Goal: Check status

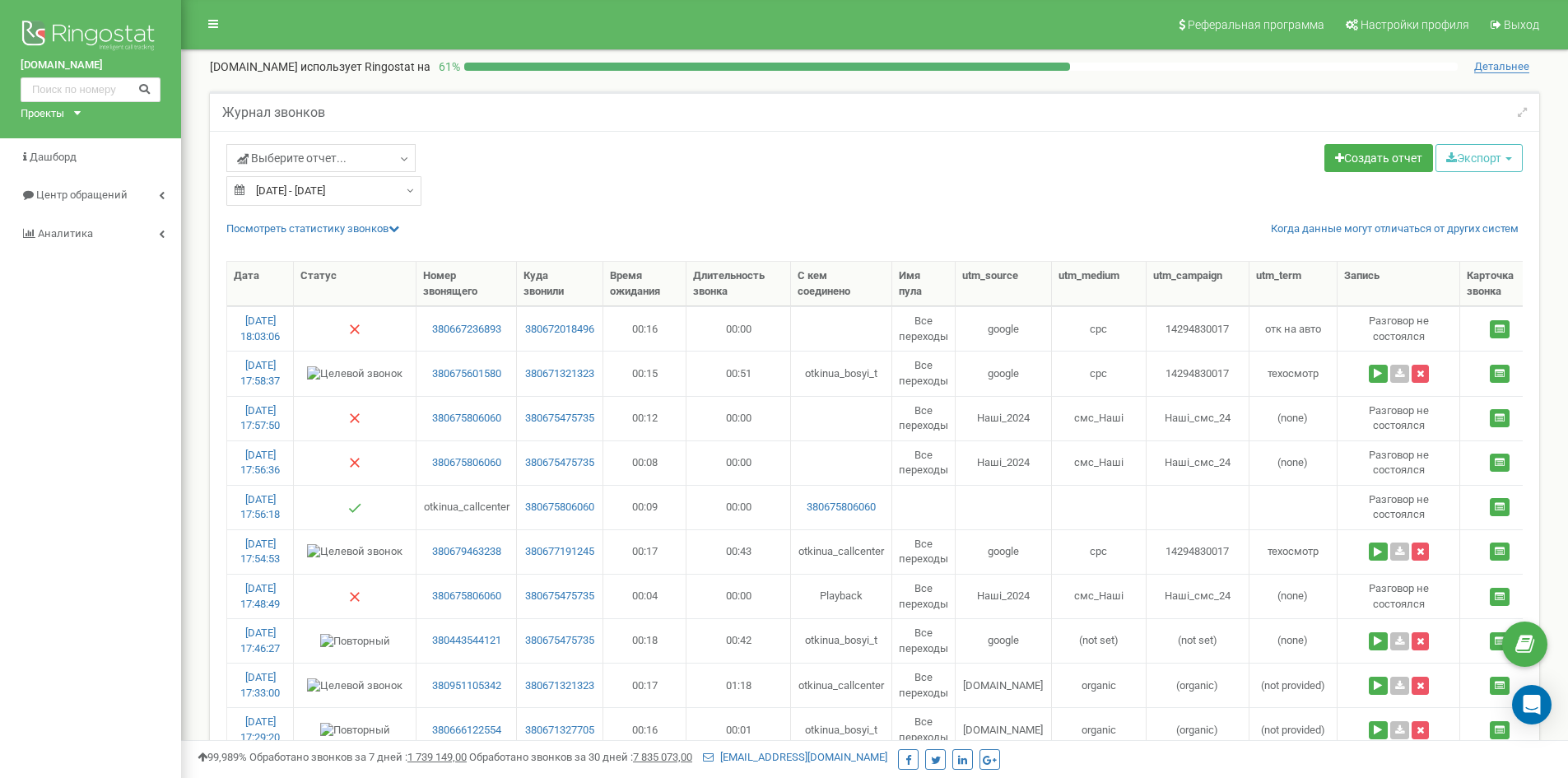
select select "50"
click at [319, 189] on input "[DATE] - [DATE]" at bounding box center [324, 190] width 195 height 30
type input "[DATE]"
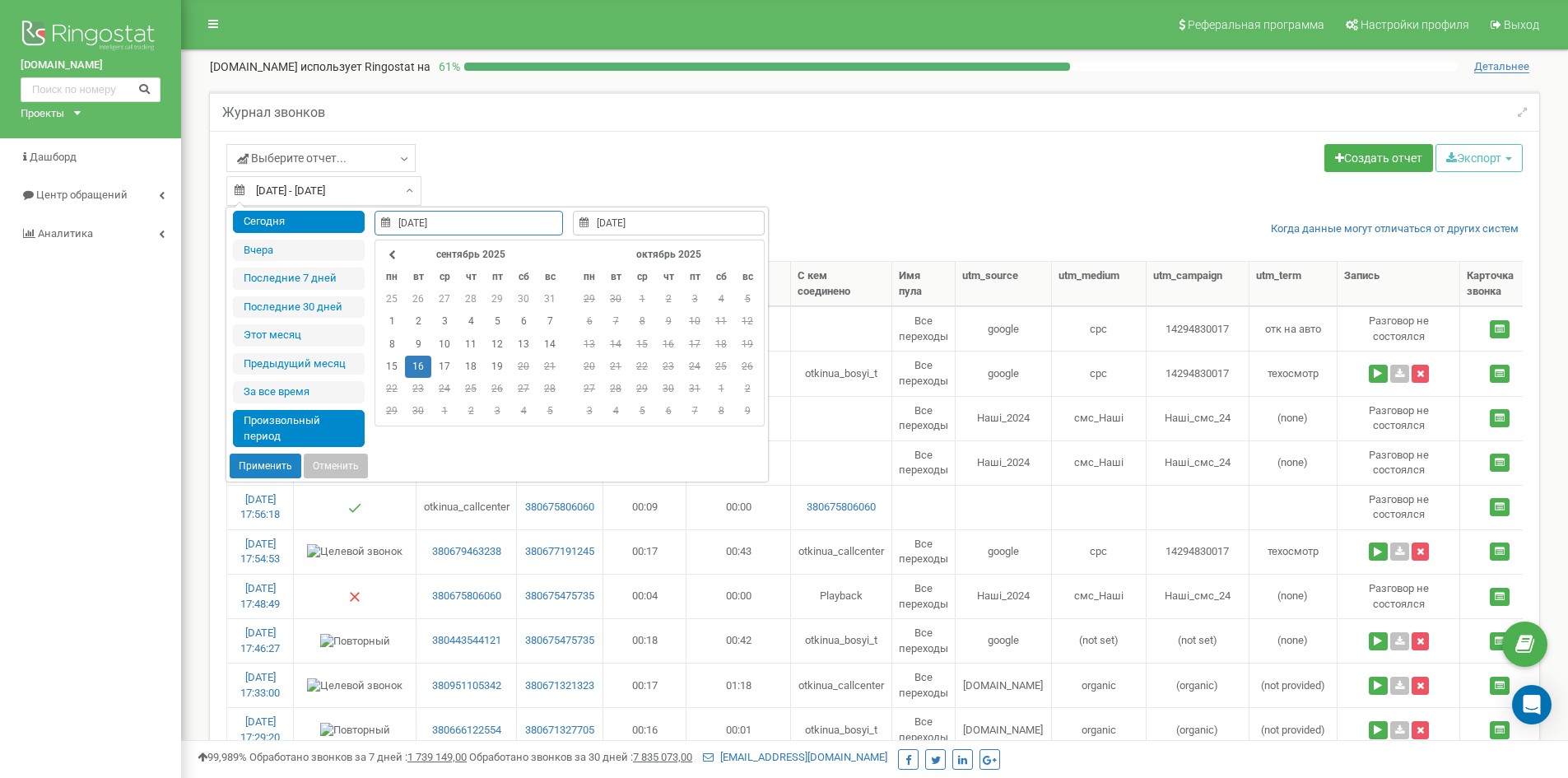
type input "[DATE]"
click at [315, 217] on li "Сегодня" at bounding box center [299, 222] width 132 height 22
type input "[DATE] - [DATE]"
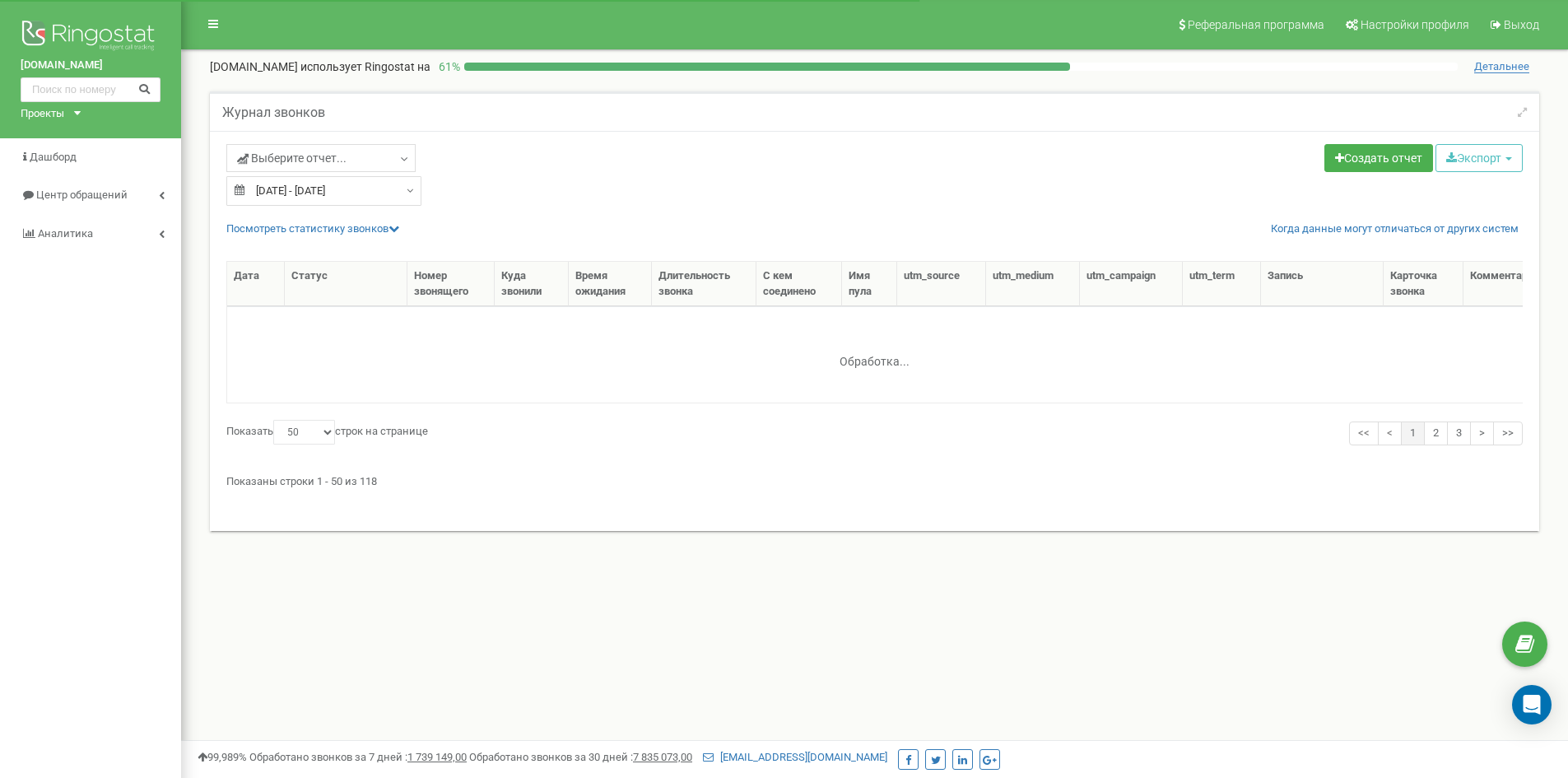
select select "50"
